Goal: Task Accomplishment & Management: Use online tool/utility

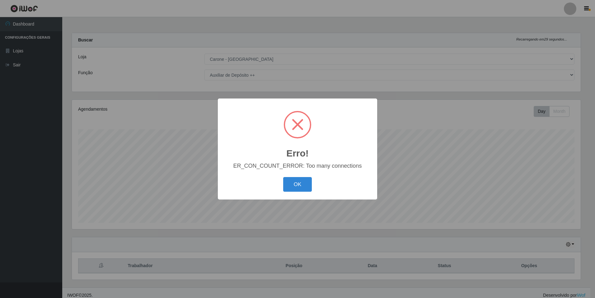
select select "528"
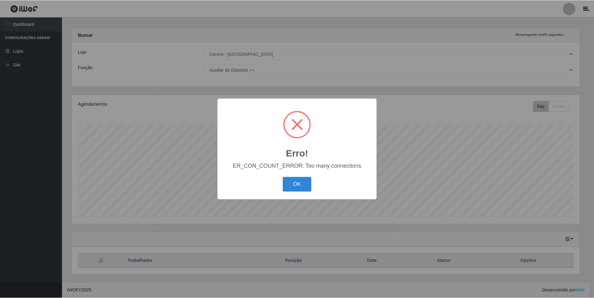
scroll to position [129, 509]
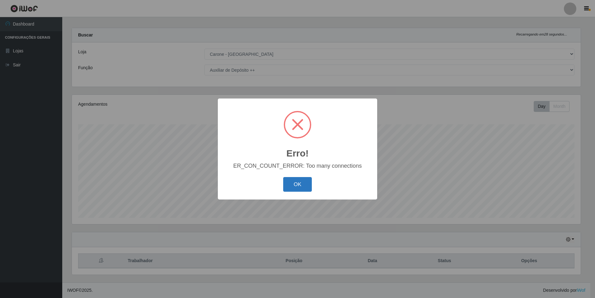
click at [294, 184] on button "OK" at bounding box center [297, 184] width 29 height 15
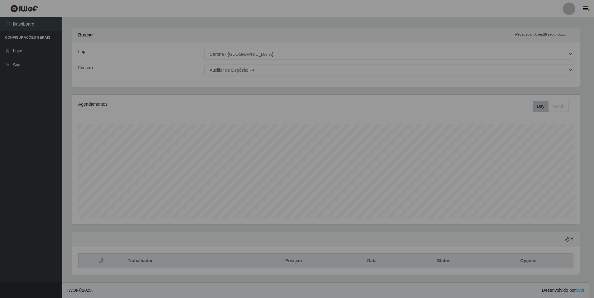
scroll to position [129, 512]
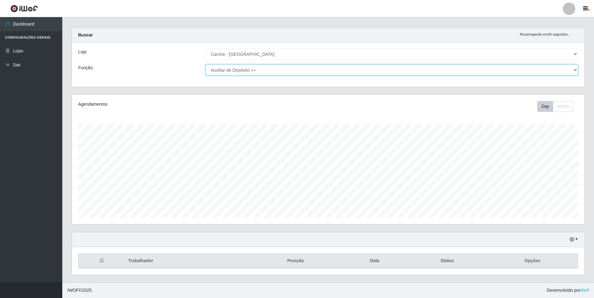
click at [573, 69] on select "[Selecione...] Auxiliar de Depósito Auxiliar de Depósito + Auxiliar de Depósito…" at bounding box center [392, 69] width 372 height 11
click at [206, 64] on select "[Selecione...] Auxiliar de Depósito Auxiliar de Depósito + Auxiliar de Depósito…" at bounding box center [392, 69] width 372 height 11
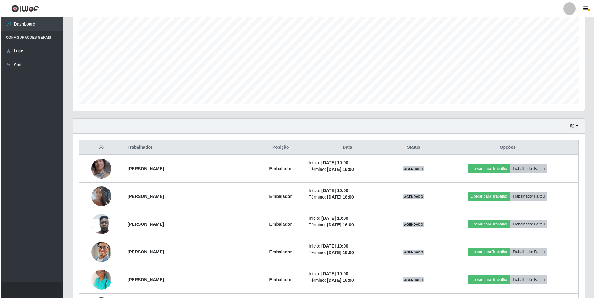
scroll to position [130, 0]
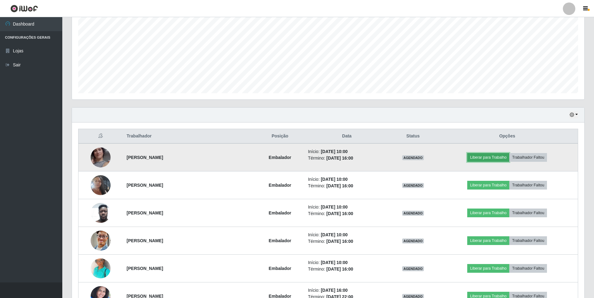
click at [493, 158] on button "Liberar para Trabalho" at bounding box center [488, 157] width 42 height 9
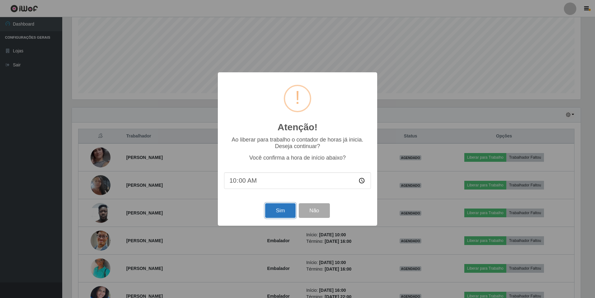
click at [277, 211] on button "Sim" at bounding box center [280, 210] width 30 height 15
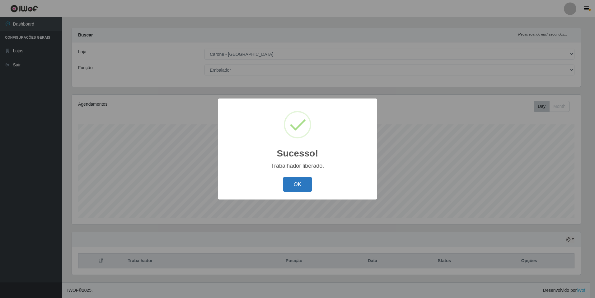
click at [297, 185] on button "OK" at bounding box center [297, 184] width 29 height 15
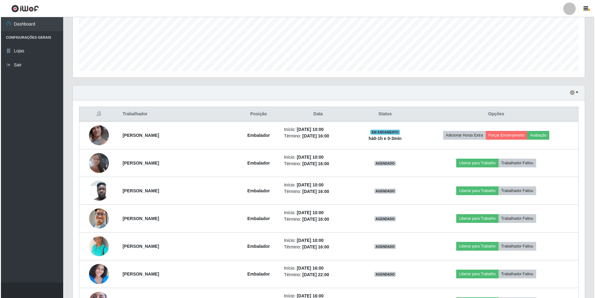
scroll to position [161, 0]
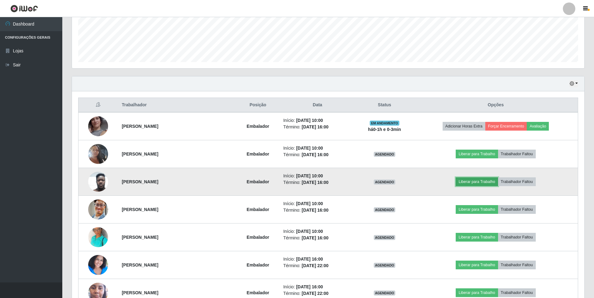
click at [476, 180] on button "Liberar para Trabalho" at bounding box center [477, 181] width 42 height 9
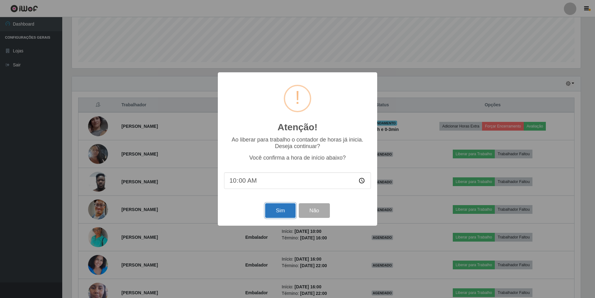
click at [278, 209] on button "Sim" at bounding box center [280, 210] width 30 height 15
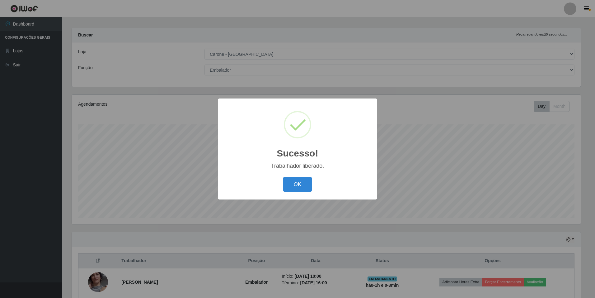
click at [292, 177] on div "OK Cancel" at bounding box center [297, 184] width 147 height 18
click at [296, 183] on button "OK" at bounding box center [297, 184] width 29 height 15
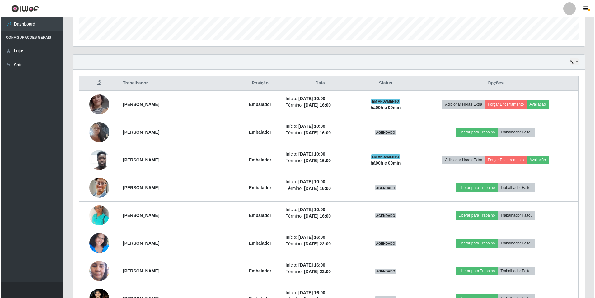
scroll to position [187, 0]
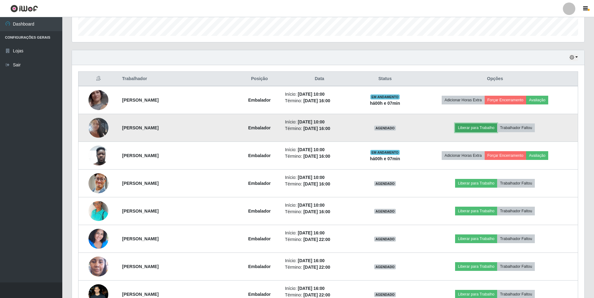
click at [482, 127] on button "Liberar para Trabalho" at bounding box center [476, 127] width 42 height 9
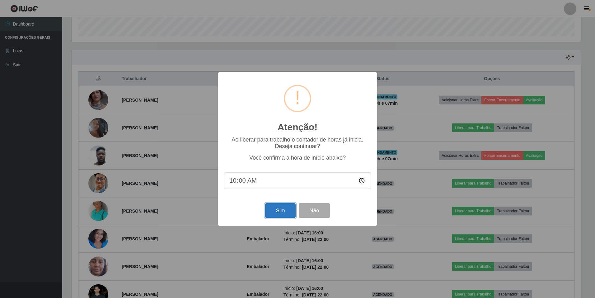
click at [277, 207] on button "Sim" at bounding box center [280, 210] width 30 height 15
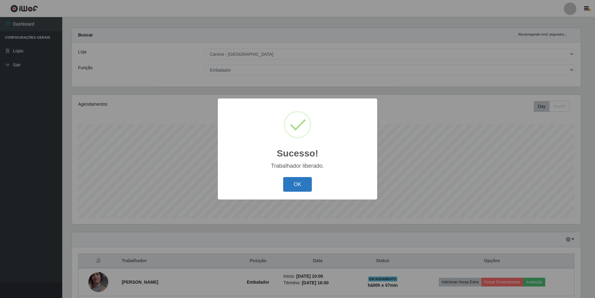
click at [299, 185] on button "OK" at bounding box center [297, 184] width 29 height 15
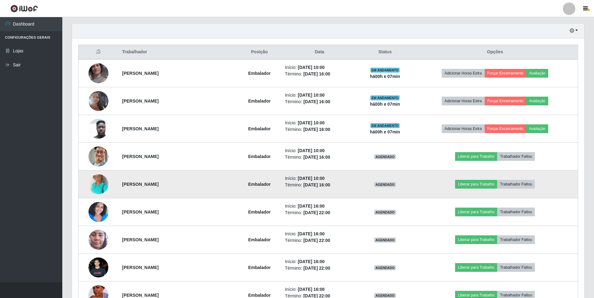
scroll to position [223, 0]
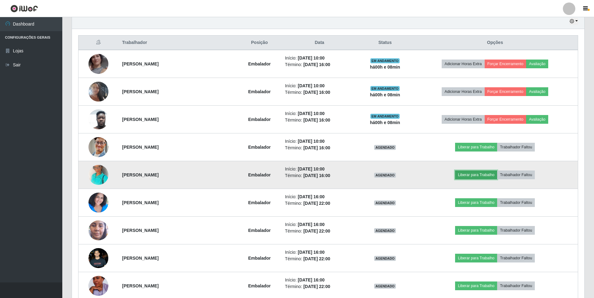
click at [481, 173] on button "Liberar para Trabalho" at bounding box center [476, 174] width 42 height 9
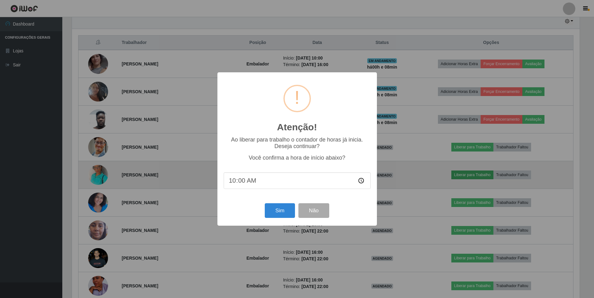
scroll to position [129, 509]
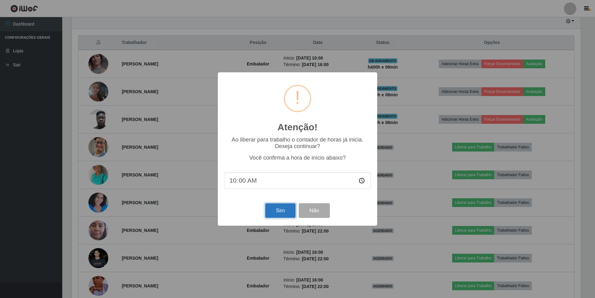
click at [286, 210] on button "Sim" at bounding box center [280, 210] width 30 height 15
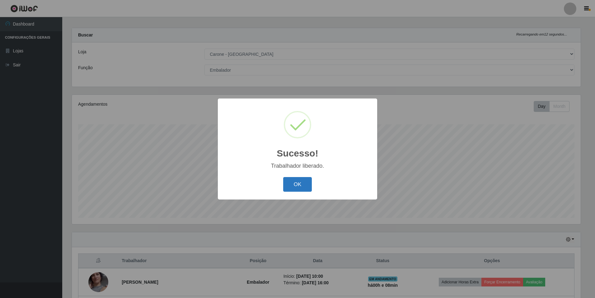
click at [305, 180] on button "OK" at bounding box center [297, 184] width 29 height 15
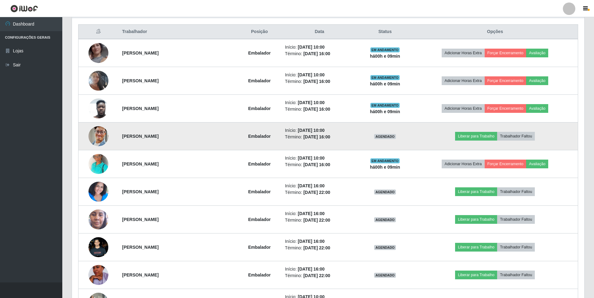
scroll to position [223, 0]
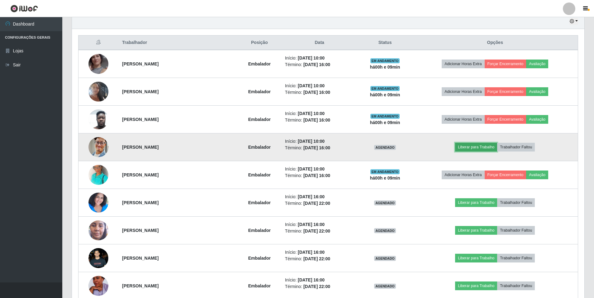
click at [492, 145] on button "Liberar para Trabalho" at bounding box center [476, 147] width 42 height 9
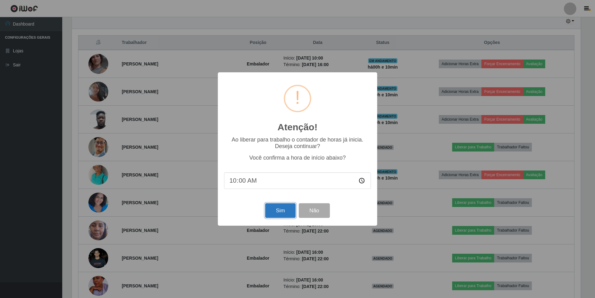
click at [274, 212] on button "Sim" at bounding box center [280, 210] width 30 height 15
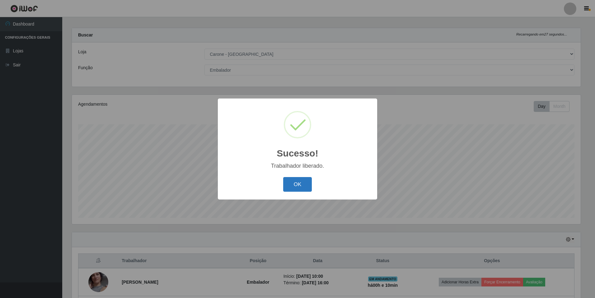
click at [304, 183] on button "OK" at bounding box center [297, 184] width 29 height 15
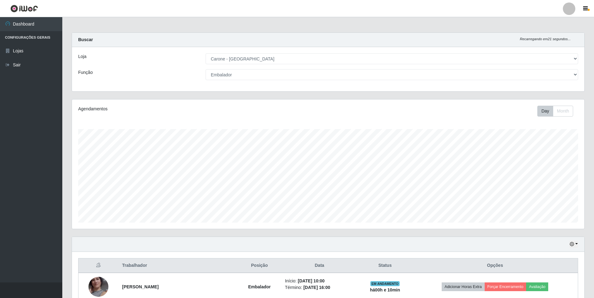
scroll to position [0, 0]
click at [576, 75] on select "[Selecione...] Auxiliar de Depósito Auxiliar de Depósito + Auxiliar de Depósito…" at bounding box center [392, 74] width 372 height 11
click at [206, 69] on select "[Selecione...] Auxiliar de Depósito Auxiliar de Depósito + Auxiliar de Depósito…" at bounding box center [392, 74] width 372 height 11
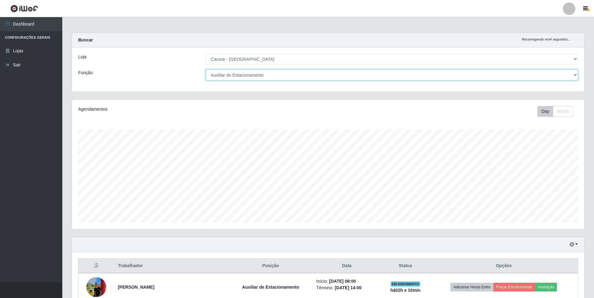
click at [575, 75] on select "[Selecione...] Auxiliar de Depósito Auxiliar de Depósito + Auxiliar de Depósito…" at bounding box center [392, 74] width 372 height 11
click at [206, 69] on select "[Selecione...] Auxiliar de Depósito Auxiliar de Depósito + Auxiliar de Depósito…" at bounding box center [392, 74] width 372 height 11
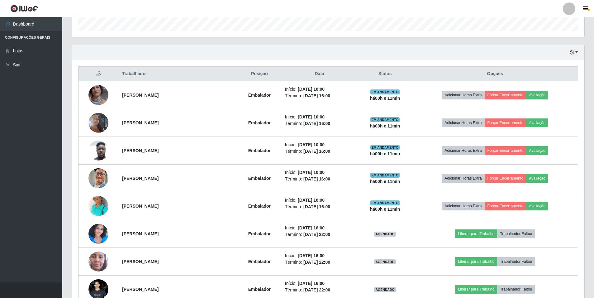
scroll to position [36, 0]
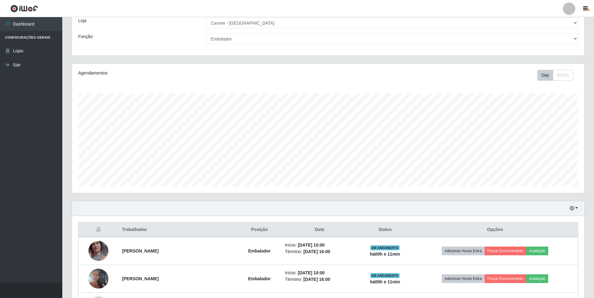
click at [578, 40] on div "[Selecione...] Auxiliar de Depósito Auxiliar de Depósito + Auxiliar de Depósito…" at bounding box center [392, 38] width 382 height 11
click at [575, 39] on select "[Selecione...] Auxiliar de Depósito Auxiliar de Depósito + Auxiliar de Depósito…" at bounding box center [392, 38] width 372 height 11
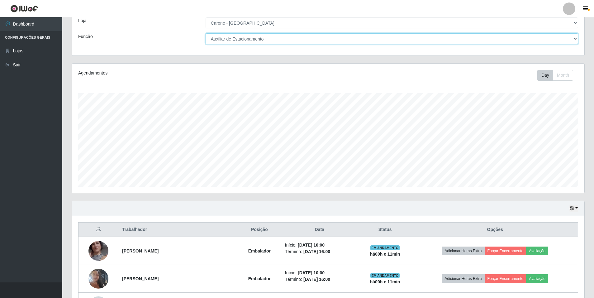
click at [206, 33] on select "[Selecione...] Auxiliar de Depósito Auxiliar de Depósito + Auxiliar de Depósito…" at bounding box center [392, 38] width 372 height 11
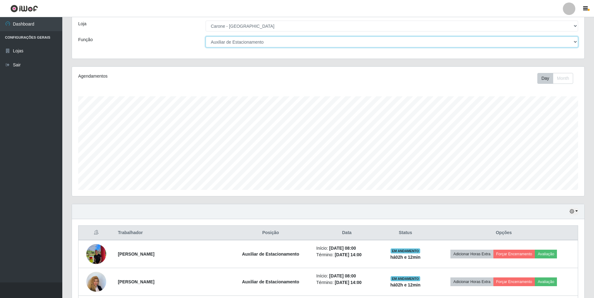
scroll to position [0, 0]
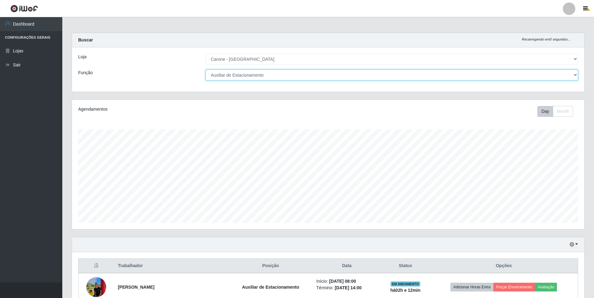
click at [575, 75] on select "[Selecione...] Auxiliar de Depósito Auxiliar de Depósito + Auxiliar de Depósito…" at bounding box center [392, 74] width 372 height 11
select select "1"
click at [206, 69] on select "[Selecione...] Auxiliar de Depósito Auxiliar de Depósito + Auxiliar de Depósito…" at bounding box center [392, 74] width 372 height 11
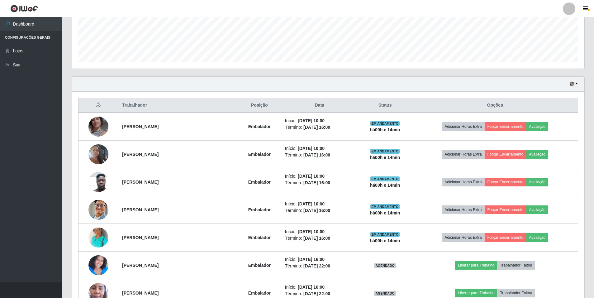
scroll to position [161, 0]
